Goal: Task Accomplishment & Management: Complete application form

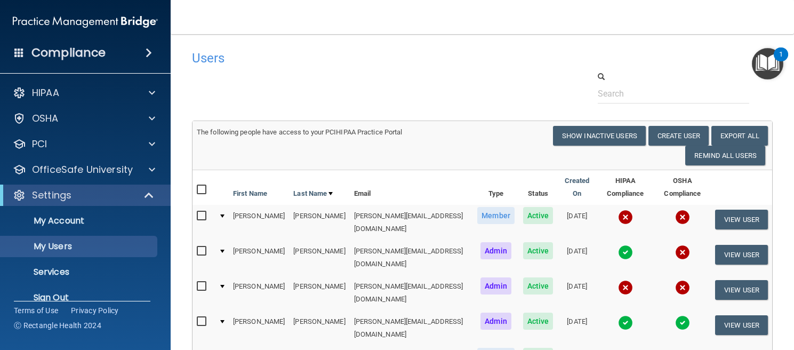
select select "20"
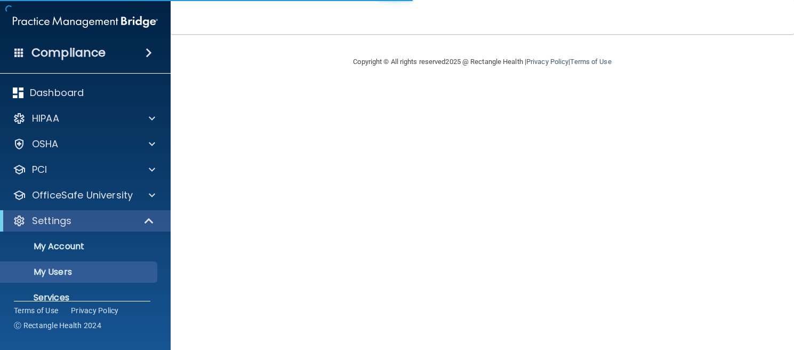
select select "20"
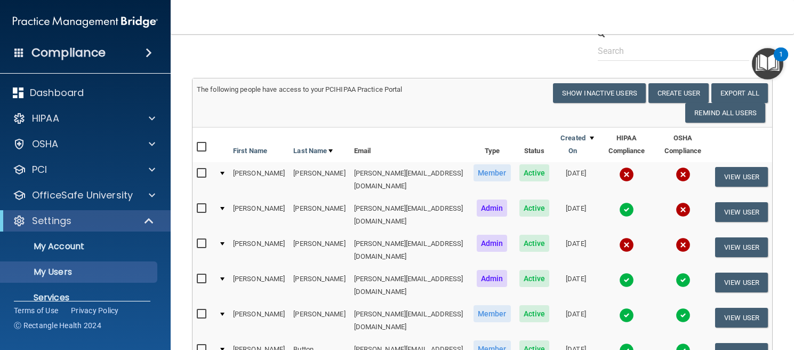
scroll to position [19, 0]
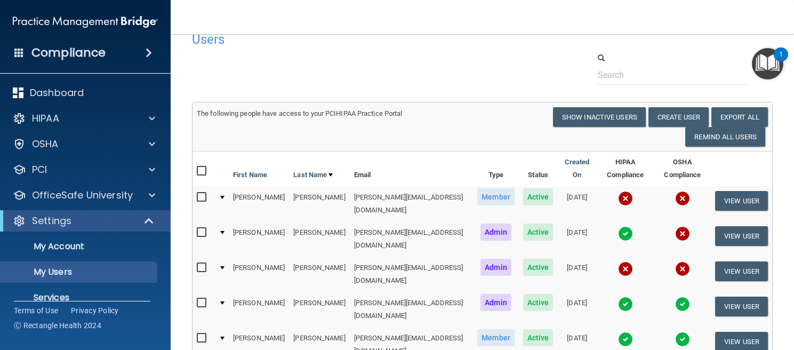
click at [202, 193] on input "checkbox" at bounding box center [203, 197] width 12 height 9
checkbox input "true"
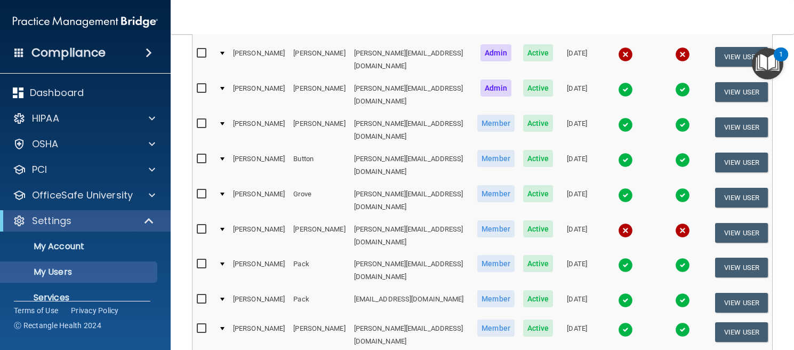
scroll to position [218, 0]
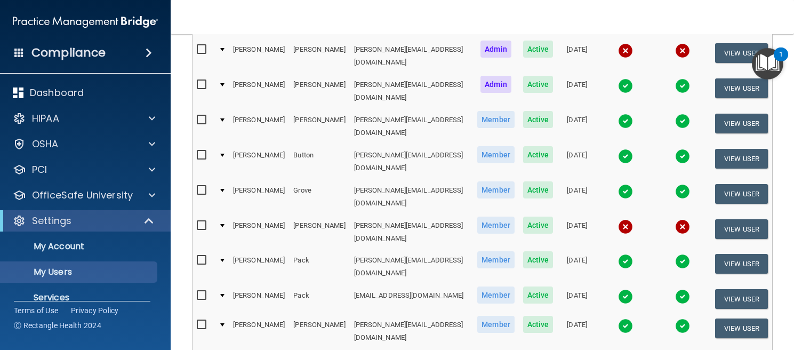
checkbox input "true"
click at [203, 221] on input "checkbox" at bounding box center [203, 225] width 12 height 9
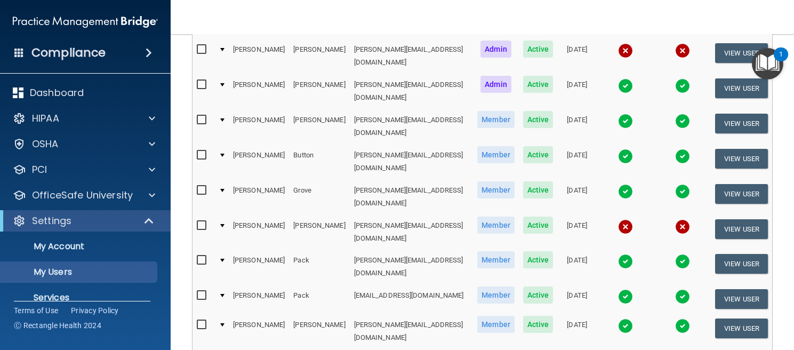
checkbox input "true"
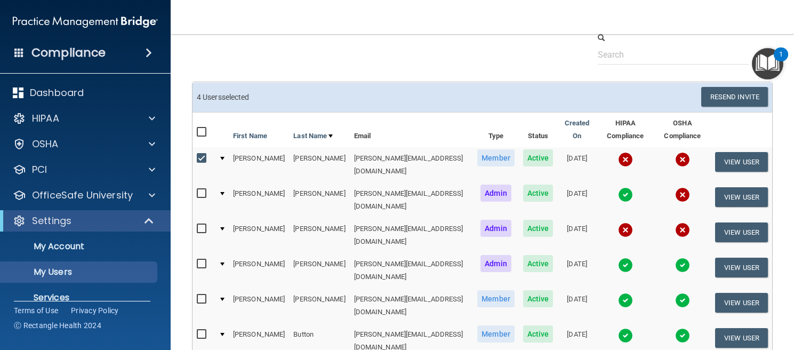
scroll to position [0, 0]
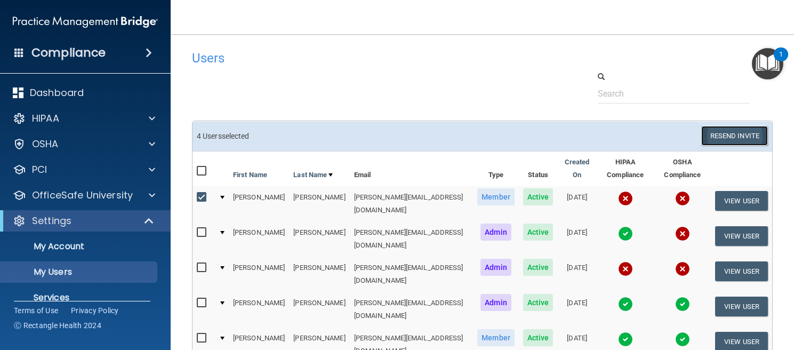
click at [731, 135] on button "Resend Invite" at bounding box center [734, 136] width 67 height 20
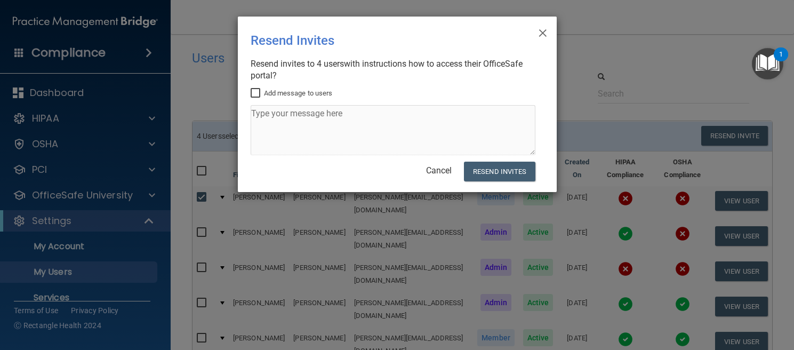
click at [252, 91] on input "Add message to users" at bounding box center [257, 93] width 12 height 9
checkbox input "true"
click at [290, 141] on textarea at bounding box center [393, 130] width 285 height 50
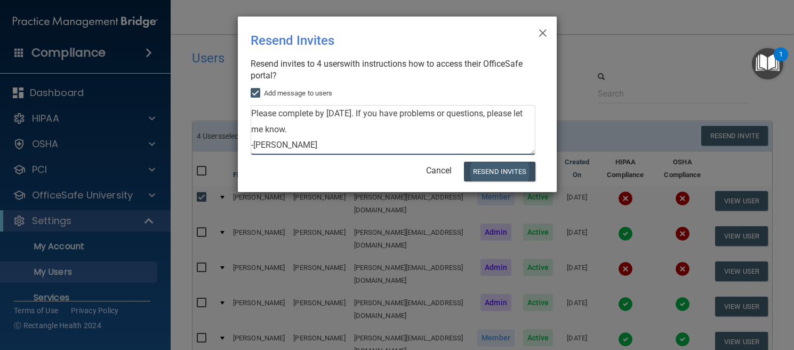
type textarea "Please complete by October 31st. If you have problems or questions, please let …"
click at [512, 173] on button "Resend Invites" at bounding box center [499, 172] width 71 height 20
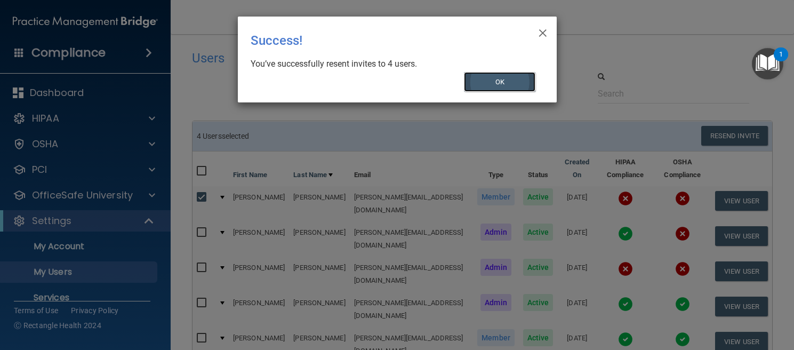
click at [510, 83] on button "OK" at bounding box center [499, 82] width 71 height 20
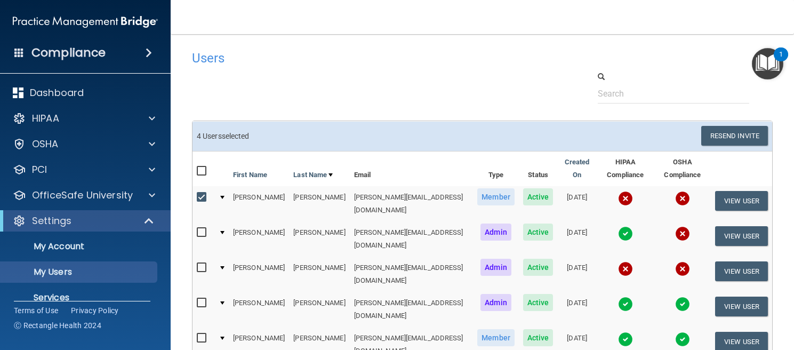
click at [393, 126] on div "4 User s selected" at bounding box center [336, 136] width 294 height 20
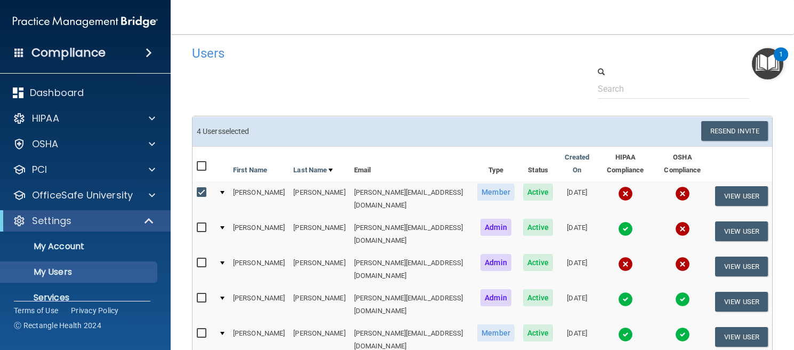
scroll to position [4, 0]
click at [200, 164] on div at bounding box center [203, 168] width 13 height 17
click at [200, 163] on input "checkbox" at bounding box center [203, 167] width 12 height 9
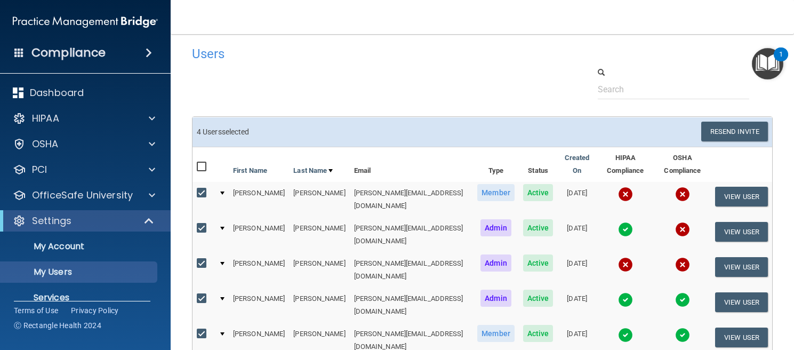
checkbox input "true"
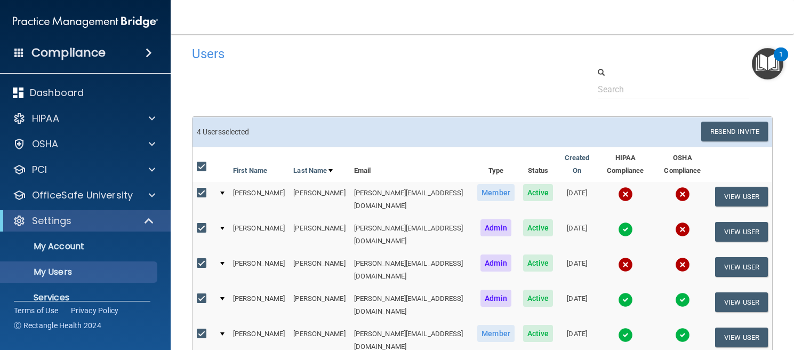
checkbox input "true"
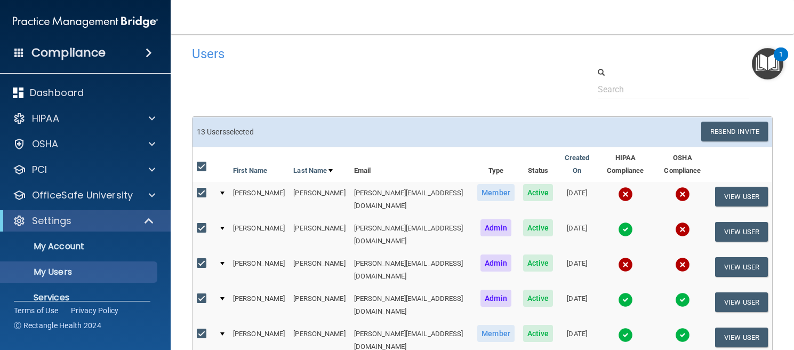
click at [200, 163] on input "checkbox" at bounding box center [203, 167] width 12 height 9
checkbox input "false"
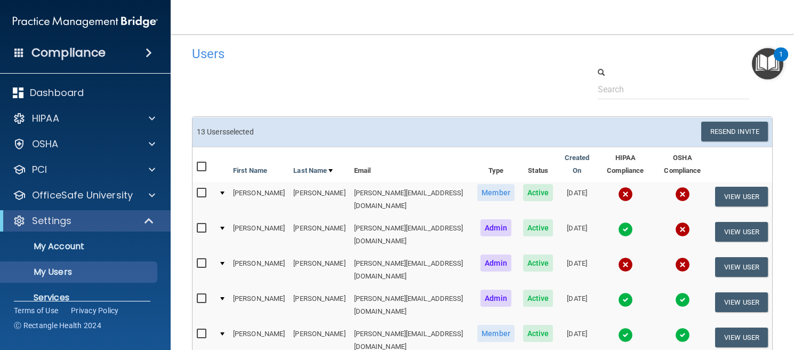
checkbox input "false"
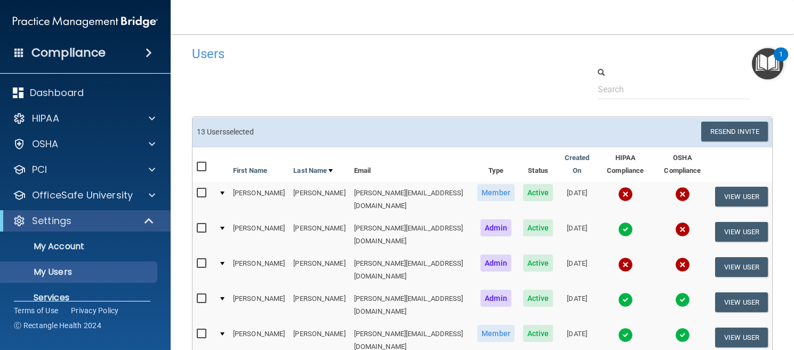
checkbox input "false"
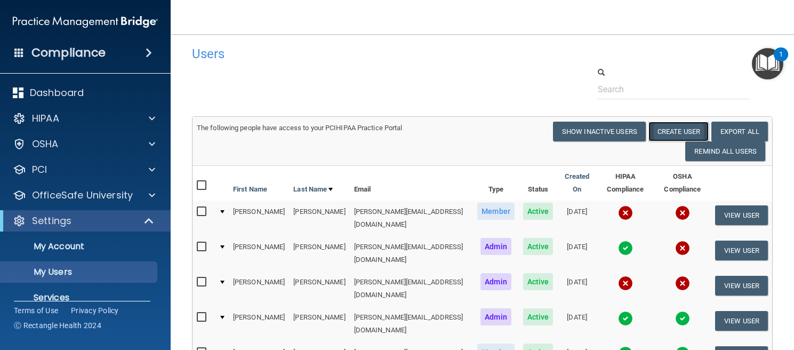
click at [675, 133] on button "Create User" at bounding box center [678, 132] width 60 height 20
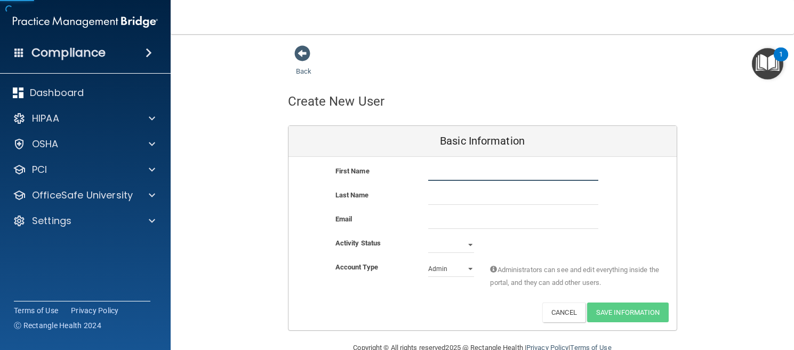
click at [468, 173] on input "text" at bounding box center [513, 173] width 170 height 16
type input "Wendy"
click at [465, 226] on input "email" at bounding box center [513, 221] width 170 height 16
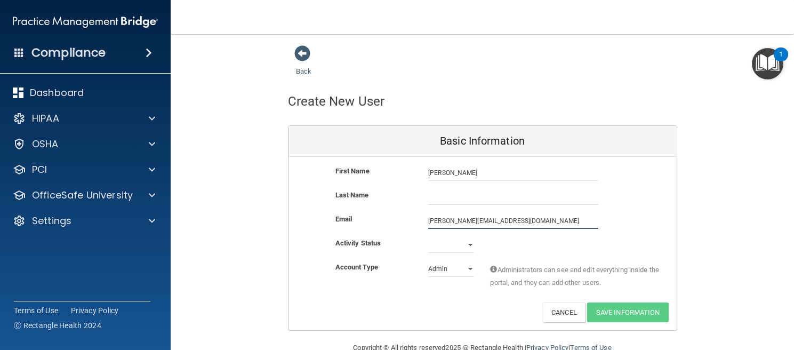
type input "wendy@jaysmedical.net"
click at [459, 196] on input "text" at bounding box center [513, 197] width 170 height 16
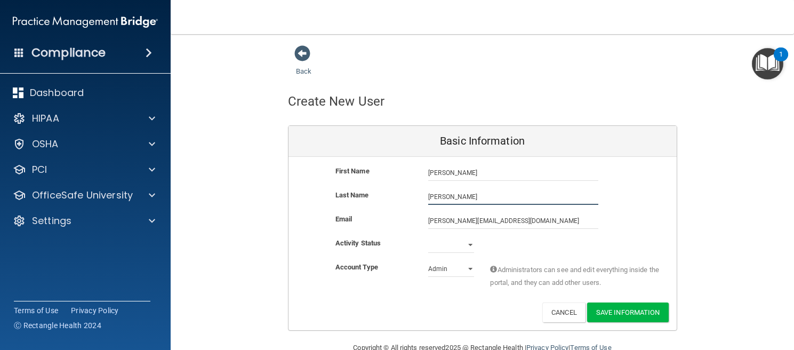
type input "Mashburn"
click at [473, 245] on select "Active Inactive" at bounding box center [451, 245] width 46 height 16
select select "active"
click at [428, 237] on select "Active Inactive" at bounding box center [451, 245] width 46 height 16
click at [469, 266] on select "Admin Member" at bounding box center [451, 269] width 46 height 16
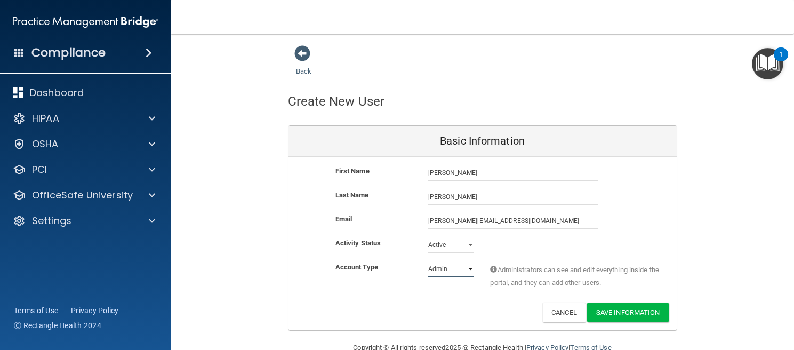
select select "practice_member"
click at [428, 261] on select "Admin Member" at bounding box center [451, 269] width 46 height 16
click at [608, 311] on button "Save Information" at bounding box center [628, 312] width 82 height 20
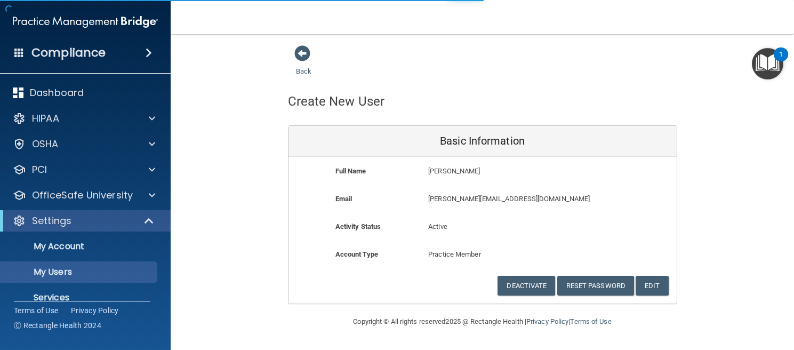
select select "20"
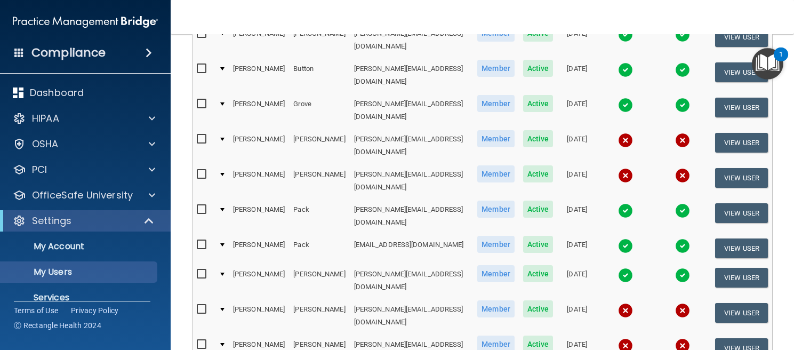
scroll to position [342, 0]
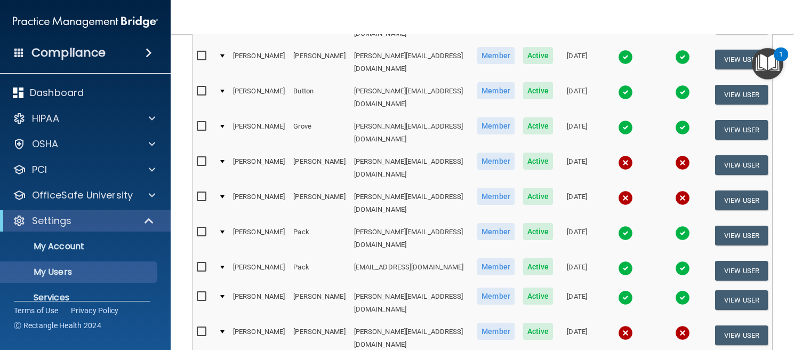
click at [203, 192] on input "checkbox" at bounding box center [203, 196] width 12 height 9
checkbox input "true"
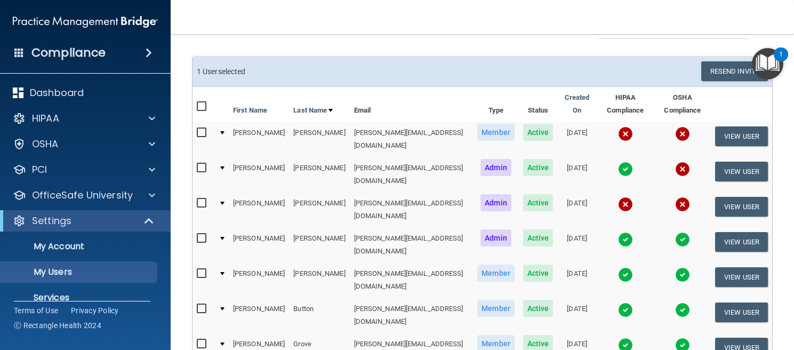
scroll to position [0, 0]
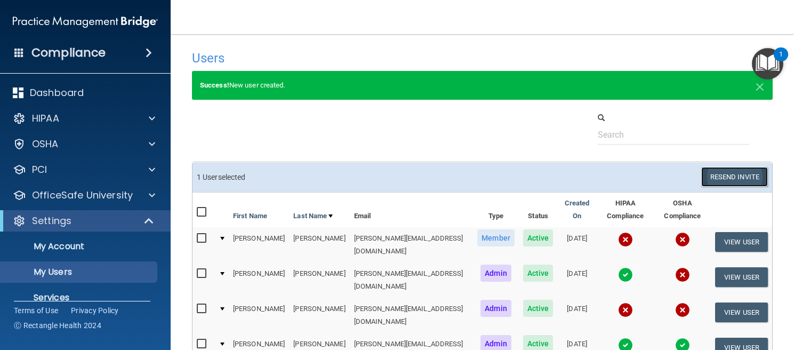
click at [713, 182] on button "Resend Invite" at bounding box center [734, 177] width 67 height 20
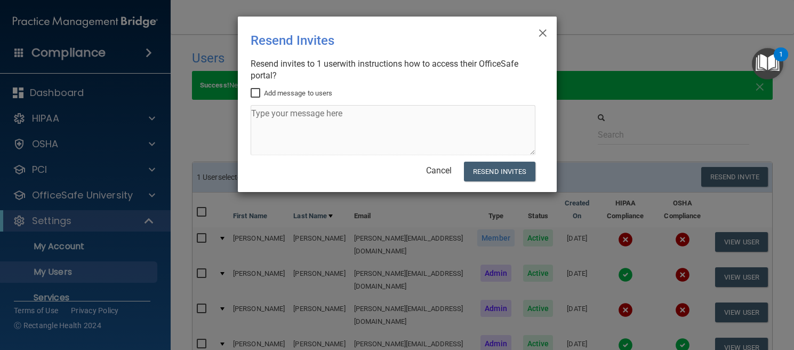
click at [257, 93] on input "Add message to users" at bounding box center [257, 93] width 12 height 9
checkbox input "true"
click at [287, 140] on textarea at bounding box center [393, 130] width 285 height 50
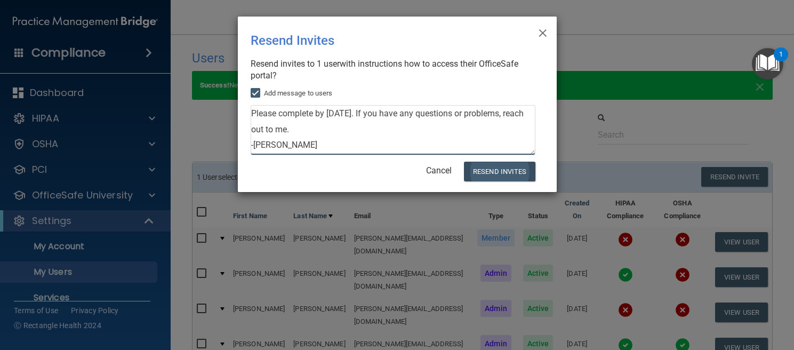
type textarea "Please complete by October 31st. If you have any questions or problems, reach o…"
click at [510, 171] on button "Resend Invites" at bounding box center [499, 172] width 71 height 20
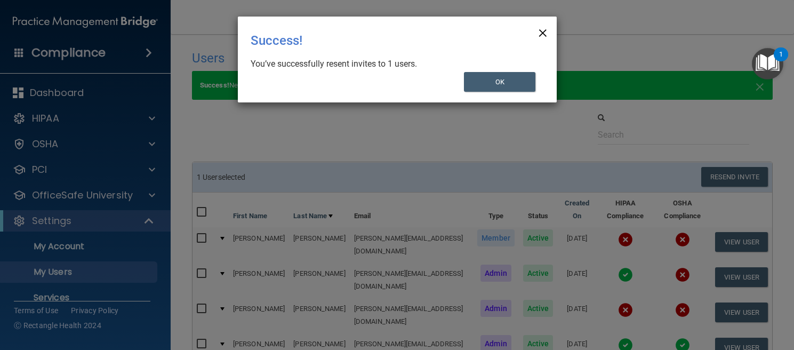
click at [541, 34] on span "×" at bounding box center [543, 31] width 10 height 21
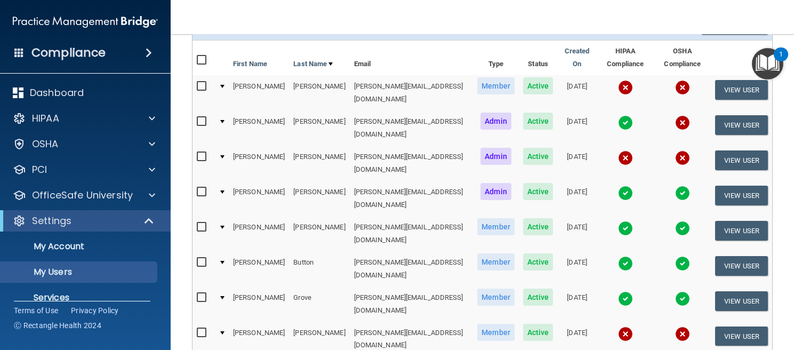
scroll to position [162, 0]
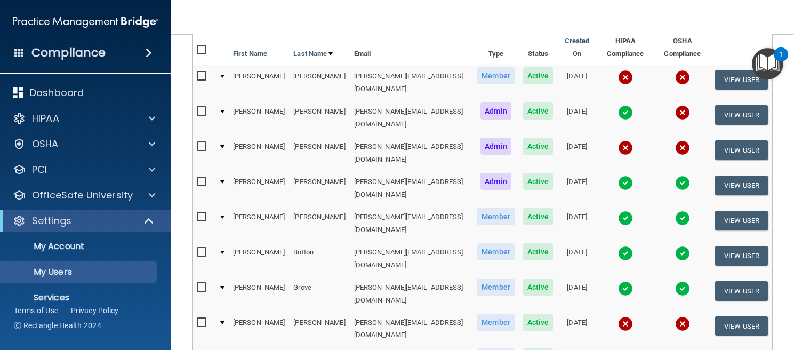
click at [203, 349] on input "checkbox" at bounding box center [203, 357] width 12 height 9
checkbox input "false"
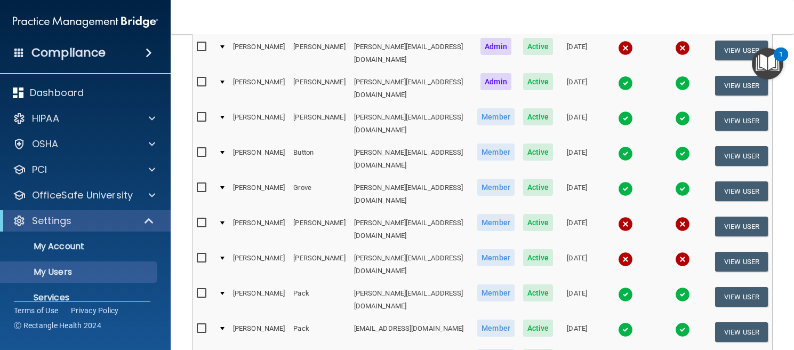
scroll to position [312, 0]
